Goal: Task Accomplishment & Management: Manage account settings

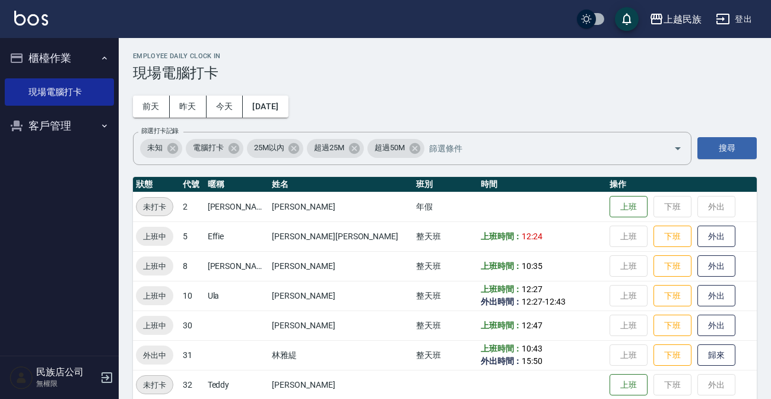
scroll to position [44, 0]
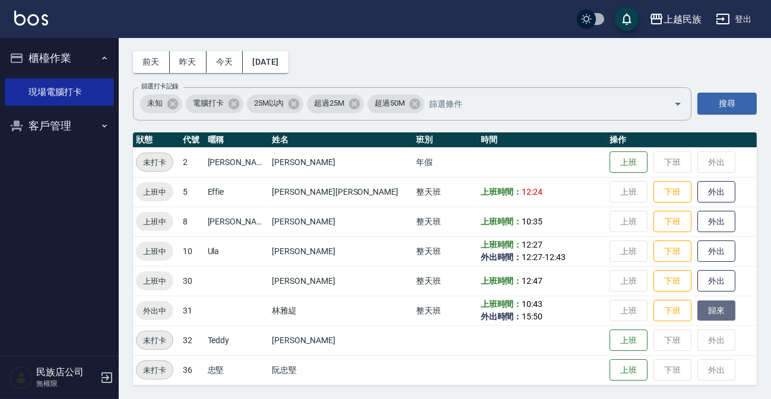
click at [697, 317] on button "歸來" at bounding box center [716, 310] width 38 height 21
click at [82, 119] on button "客戶管理" at bounding box center [59, 125] width 109 height 31
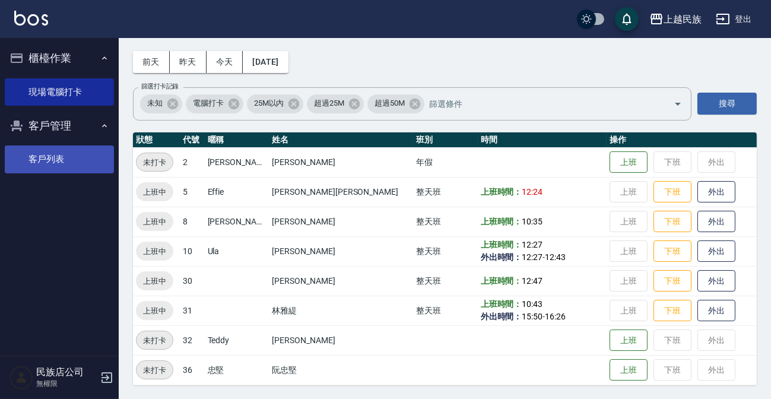
click at [76, 155] on link "客戶列表" at bounding box center [59, 158] width 109 height 27
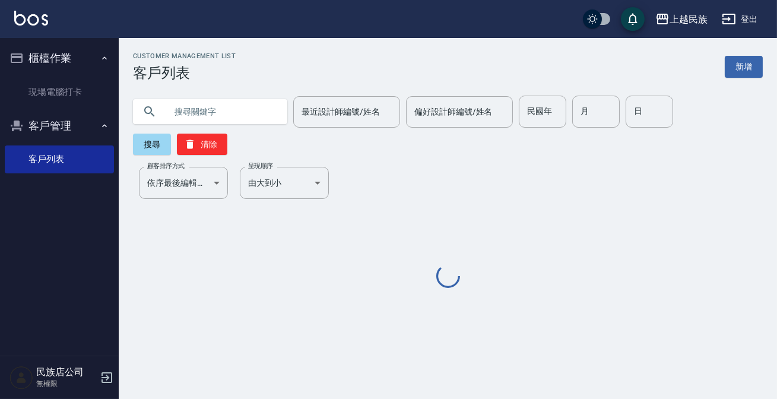
click at [217, 110] on input "text" at bounding box center [222, 112] width 112 height 32
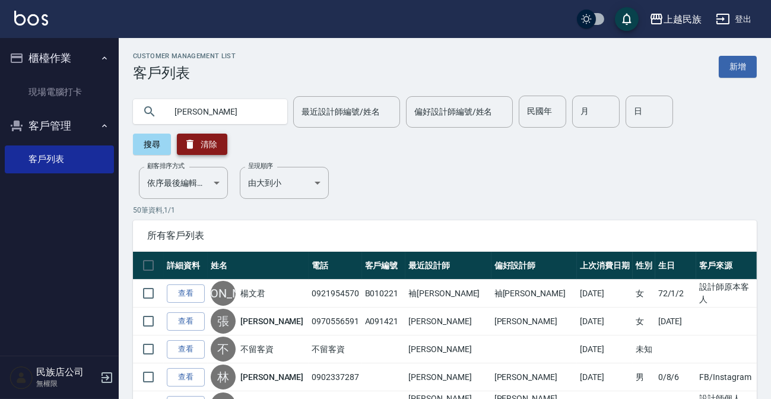
type input "[PERSON_NAME]"
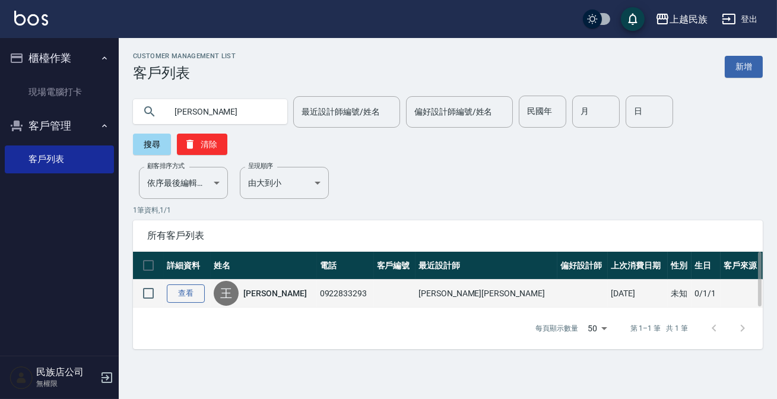
click at [185, 297] on link "查看" at bounding box center [186, 293] width 38 height 18
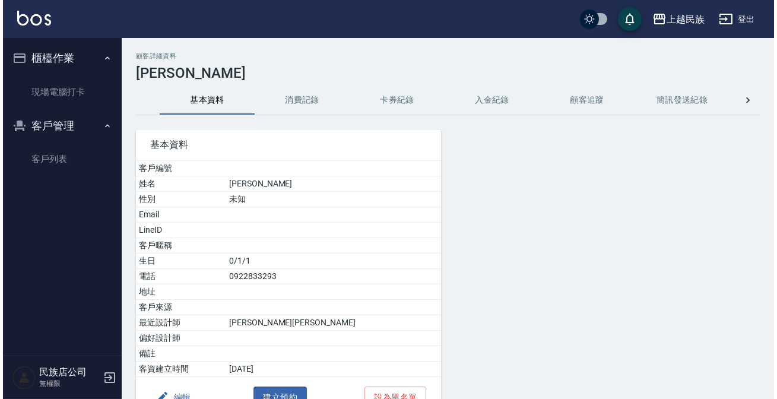
scroll to position [68, 0]
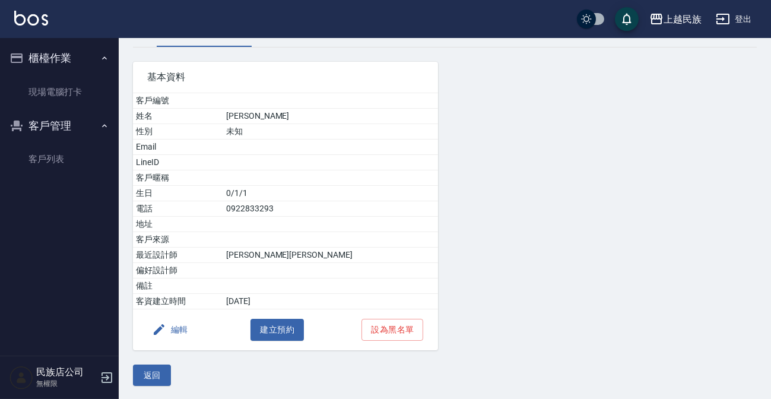
click at [164, 325] on icon "button" at bounding box center [159, 329] width 14 height 14
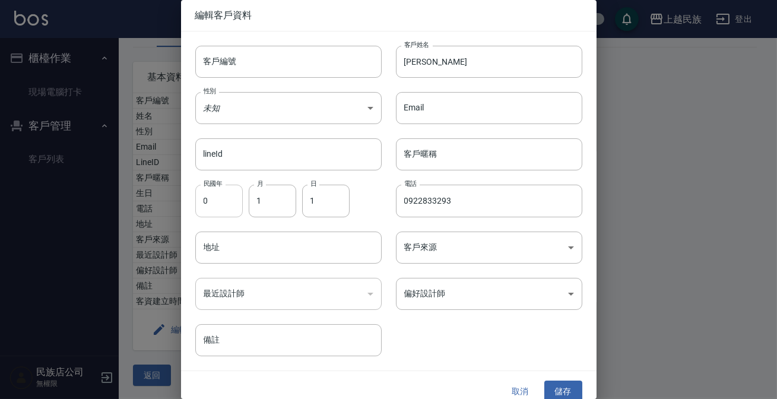
click at [213, 212] on input "0" at bounding box center [218, 200] width 47 height 32
click at [412, 203] on input "0922833293" at bounding box center [489, 200] width 186 height 32
click at [225, 212] on input "0" at bounding box center [218, 200] width 47 height 32
click at [269, 197] on input "1" at bounding box center [272, 200] width 47 height 32
type input "9"
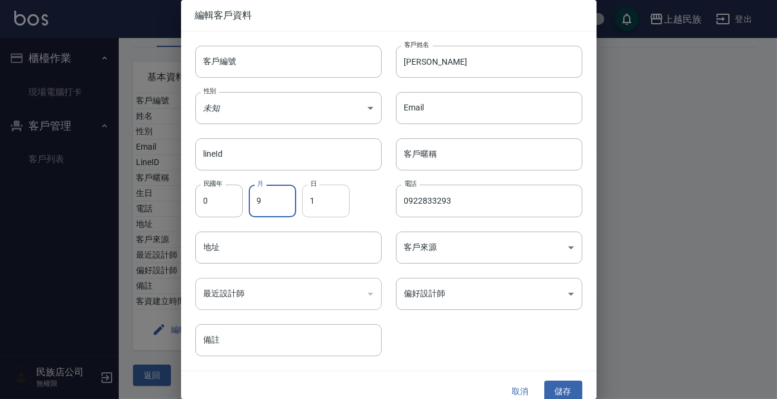
click at [319, 205] on input "1" at bounding box center [325, 200] width 47 height 32
type input "15"
click at [213, 202] on input "0" at bounding box center [218, 200] width 47 height 32
click at [219, 202] on input "66" at bounding box center [218, 200] width 47 height 32
type input "66"
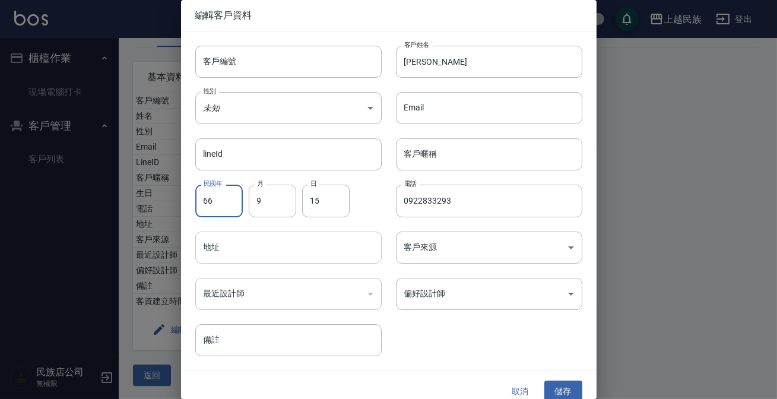
click at [237, 248] on input "地址" at bounding box center [288, 247] width 186 height 32
click at [227, 196] on input "66" at bounding box center [218, 200] width 47 height 32
click at [224, 227] on div "地址 地址" at bounding box center [281, 240] width 201 height 46
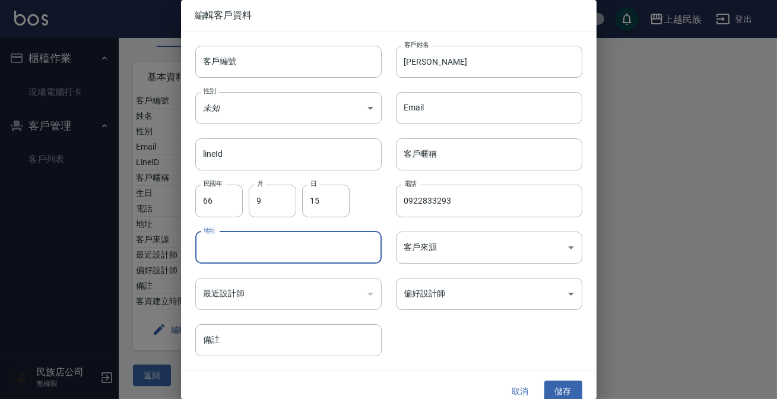
click at [221, 243] on input "地址" at bounding box center [288, 247] width 186 height 32
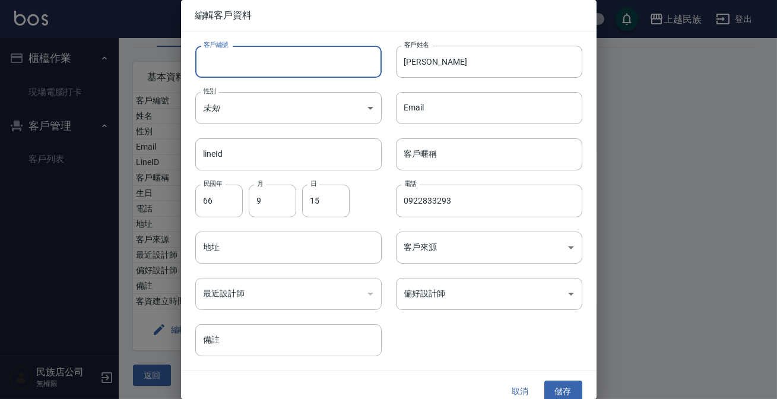
click at [260, 74] on input "客戶編號" at bounding box center [288, 62] width 186 height 32
type input "Ef091521"
click at [454, 299] on body "上越民族 登出 櫃檯作業 現場電腦打卡 客戶管理 客戶列表 民族店公司 無權限 顧客詳細資料 [PERSON_NAME] 基本資料 消費記錄 卡券紀錄 入金紀…" at bounding box center [388, 165] width 777 height 467
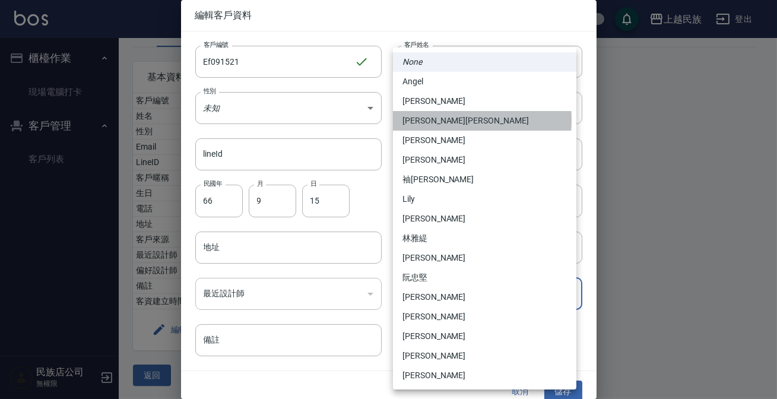
click at [434, 120] on li "[PERSON_NAME][PERSON_NAME]" at bounding box center [484, 121] width 183 height 20
type input "c8d903bb-b6d8-47fe-8ba7-91244d5a57f6"
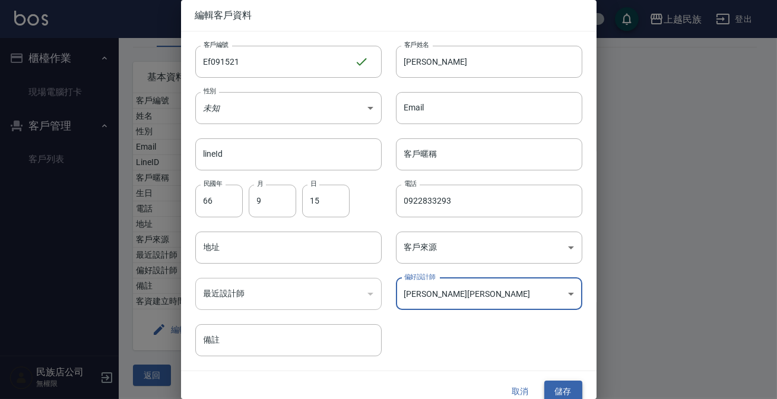
click at [563, 388] on button "儲存" at bounding box center [563, 391] width 38 height 22
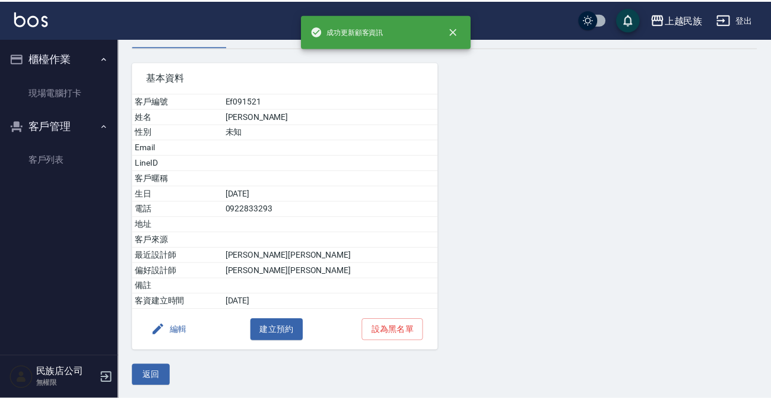
scroll to position [0, 0]
